Goal: Transaction & Acquisition: Download file/media

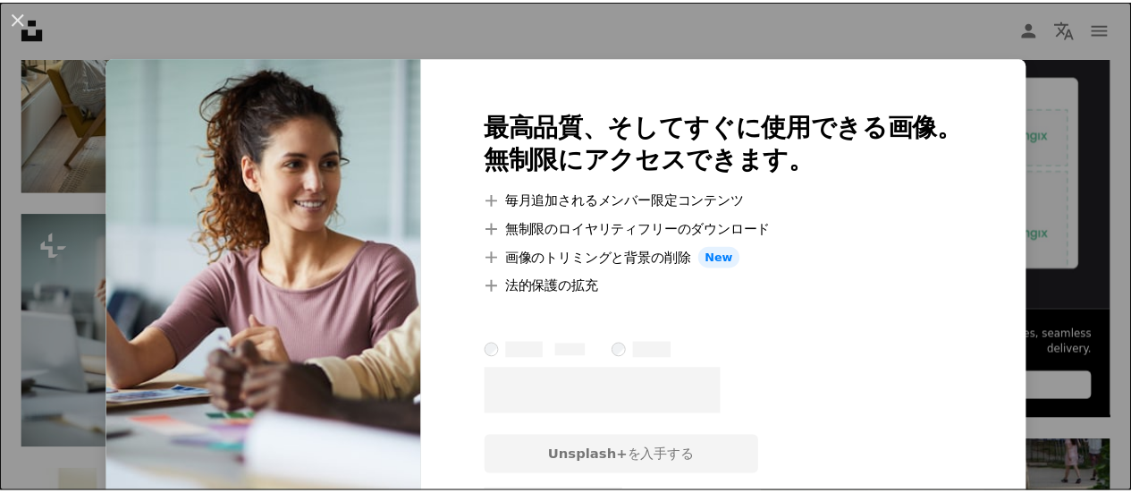
scroll to position [537, 0]
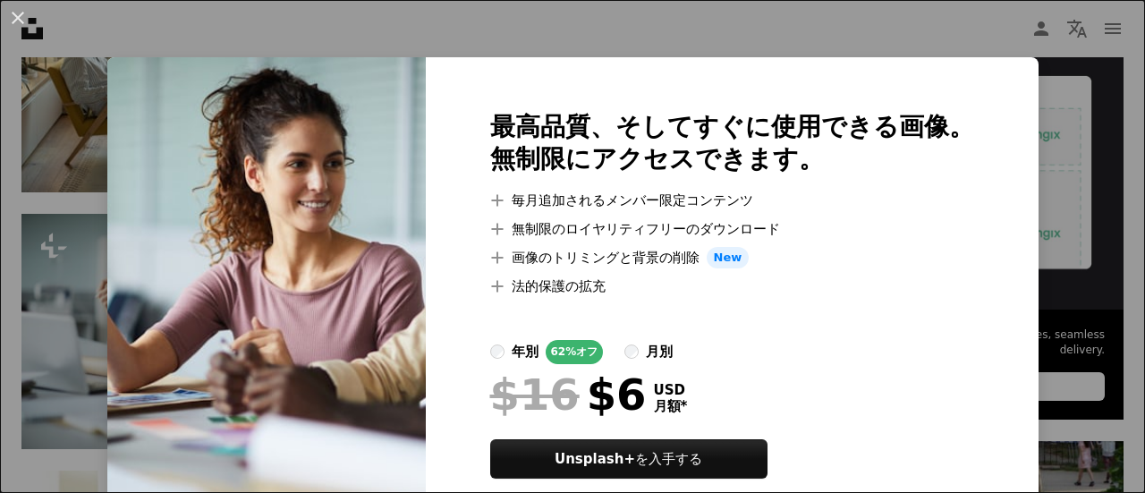
click at [554, 16] on div "An X shape 最高品質、そしてすぐに使用できる画像。 無制限にアクセスできます。 A plus sign 毎月追加されるメンバー限定コンテンツ A p…" at bounding box center [572, 246] width 1145 height 493
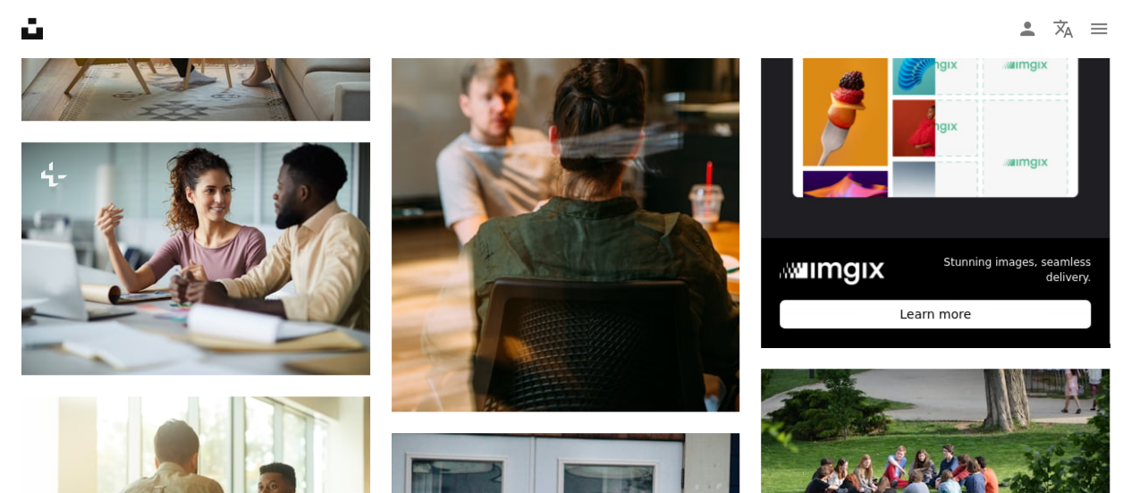
scroll to position [626, 0]
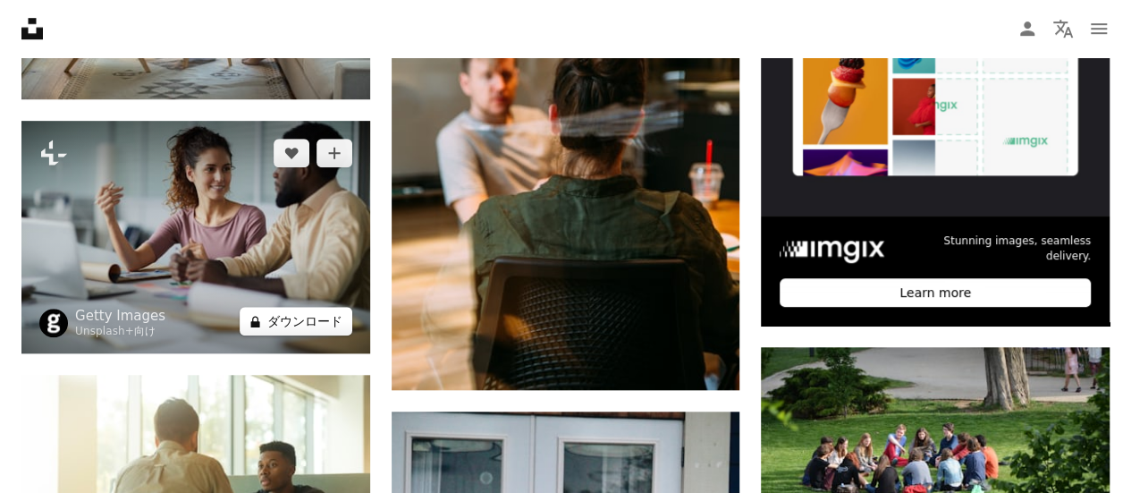
click at [315, 317] on button "A lock ダウンロード" at bounding box center [296, 321] width 113 height 29
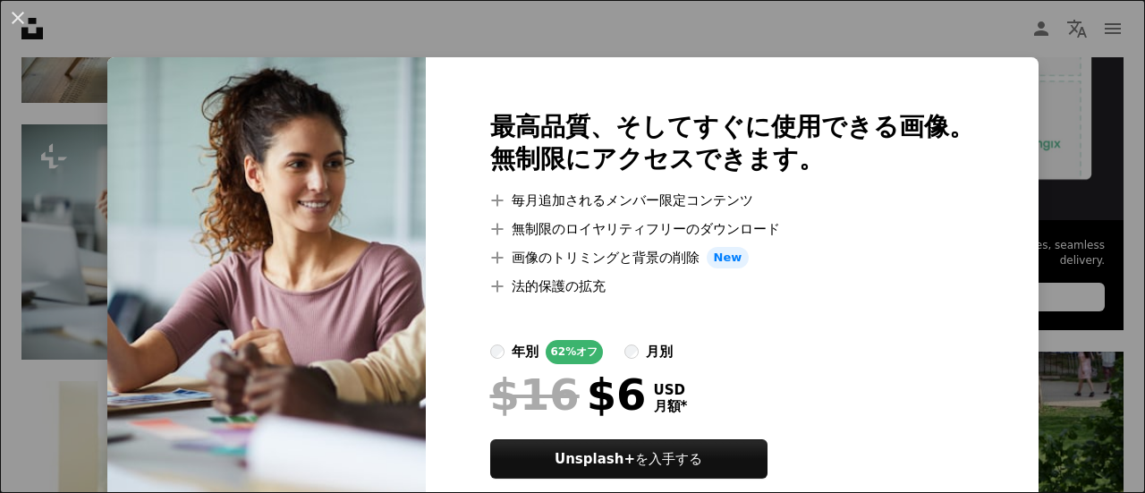
click at [806, 21] on div "An X shape 最高品質、そしてすぐに使用できる画像。 無制限にアクセスできます。 A plus sign 毎月追加されるメンバー限定コンテンツ A p…" at bounding box center [572, 246] width 1145 height 493
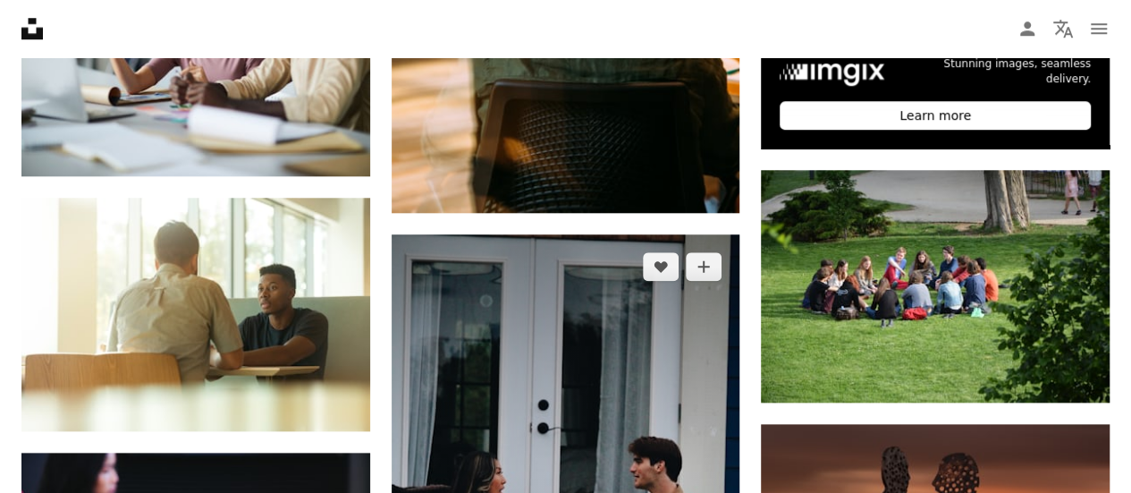
scroll to position [626, 0]
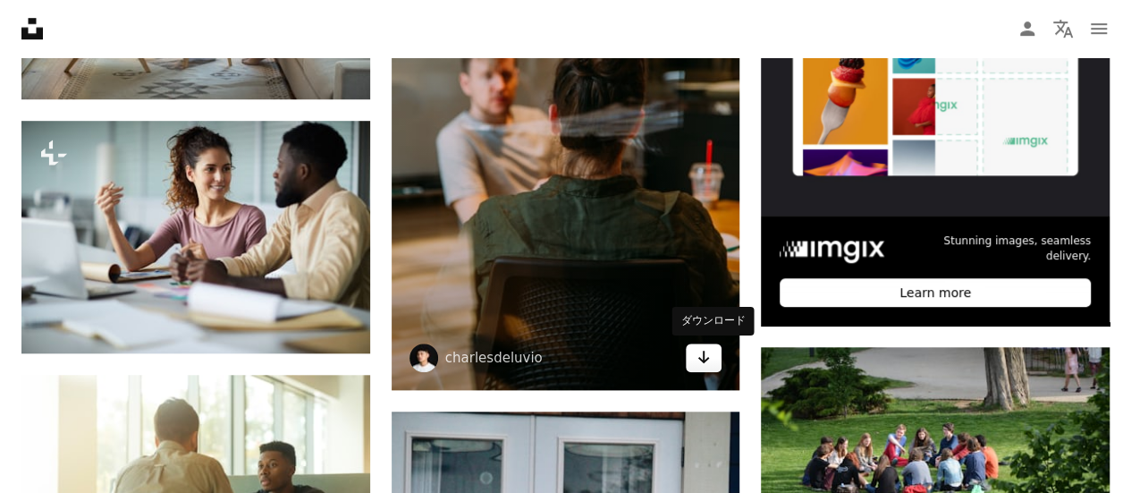
click at [712, 366] on link "Arrow pointing down" at bounding box center [704, 357] width 36 height 29
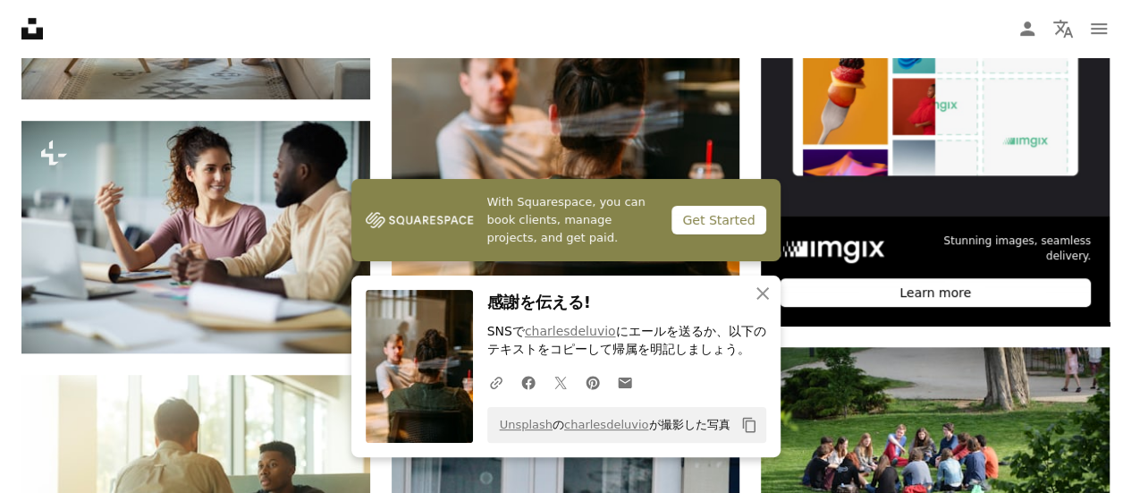
click at [689, 26] on nav "Unsplash logo Unsplash ホーム A photo Pen Tool A compass A stack of folders Downlo…" at bounding box center [565, 28] width 1131 height 57
